Goal: Find specific page/section: Find specific page/section

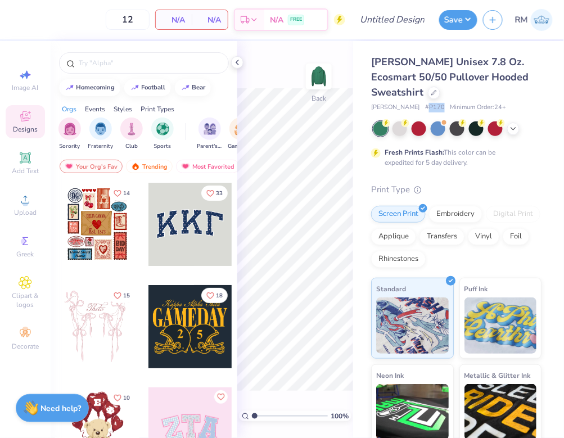
drag, startPoint x: 398, startPoint y: 105, endPoint x: 414, endPoint y: 105, distance: 15.7
click at [414, 105] on div "[PERSON_NAME] # P170 Minimum Order: 24 +" at bounding box center [456, 108] width 170 height 10
copy span "P170"
